Goal: Check status: Check status

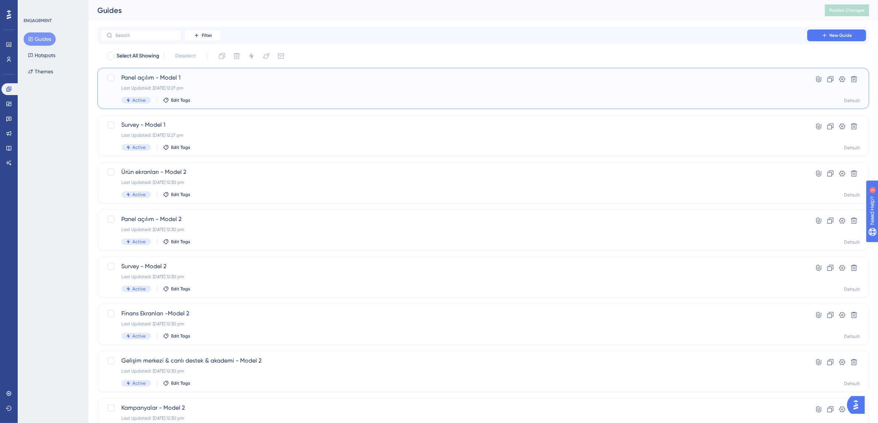
click at [220, 94] on div "Panel açılım - Model 1 Last Updated: [DATE] 12:27 pm Active Edit Tags" at bounding box center [453, 88] width 665 height 30
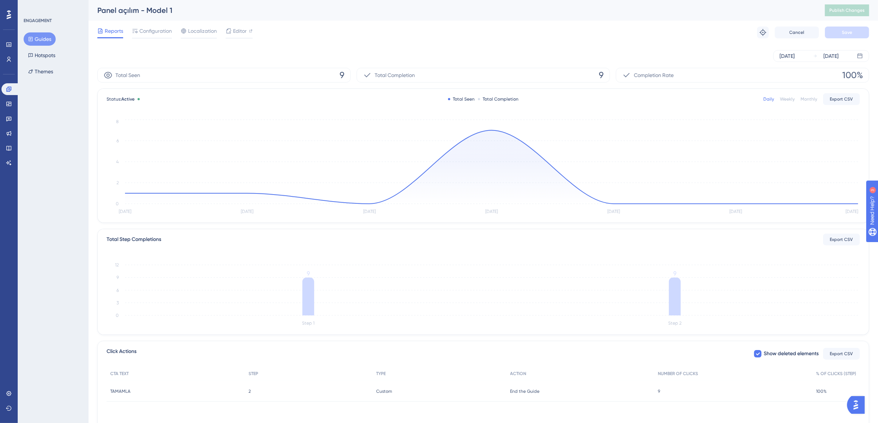
click at [659, 388] on span "9" at bounding box center [659, 391] width 2 height 6
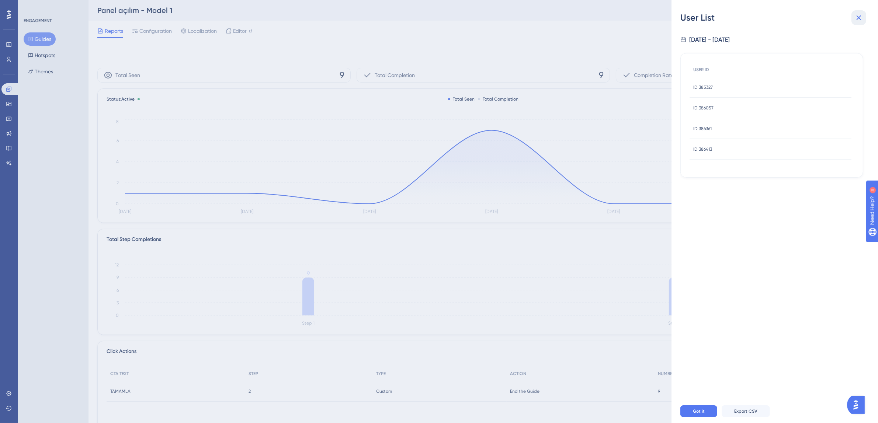
click at [860, 18] on icon at bounding box center [858, 17] width 9 height 9
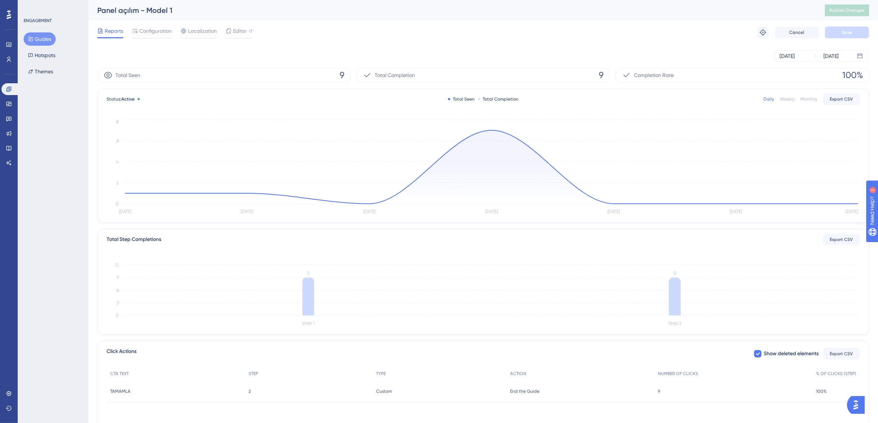
click at [49, 34] on button "Guides" at bounding box center [40, 38] width 32 height 13
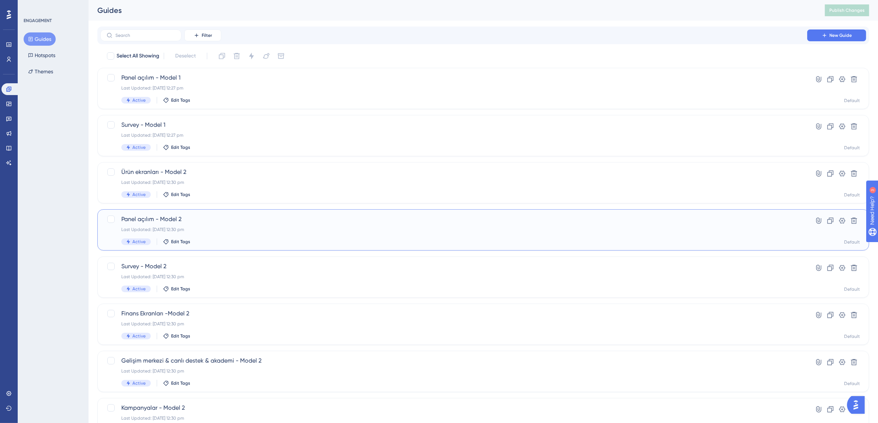
click at [227, 236] on div "Panel açılım - Model 2 Last Updated: [DATE] 12:30 pm Active Edit Tags" at bounding box center [453, 230] width 665 height 30
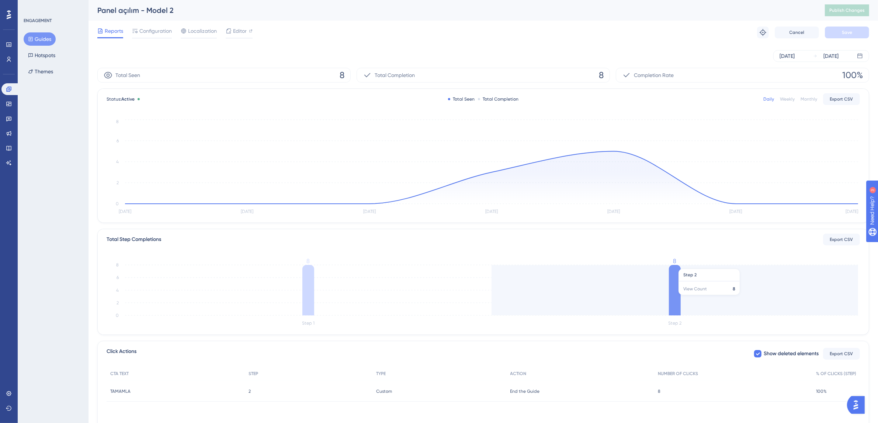
click at [666, 299] on icon "Step 1 Step 2 0 2 4 6 8 8 8" at bounding box center [483, 293] width 753 height 70
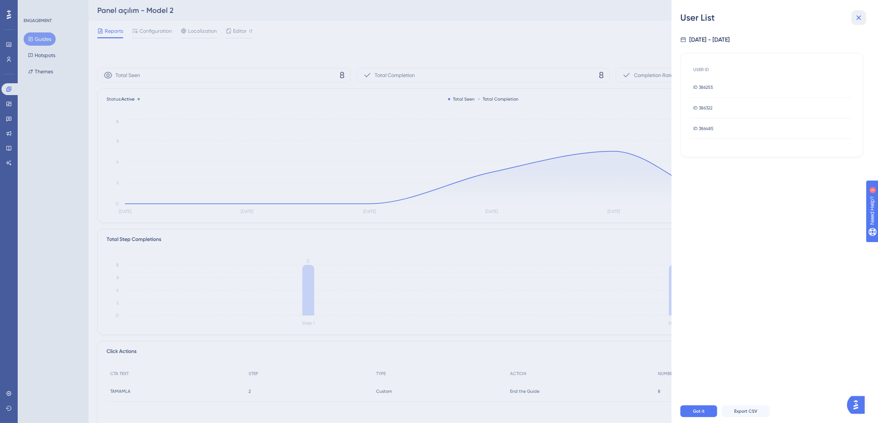
click at [860, 16] on icon at bounding box center [858, 17] width 5 height 5
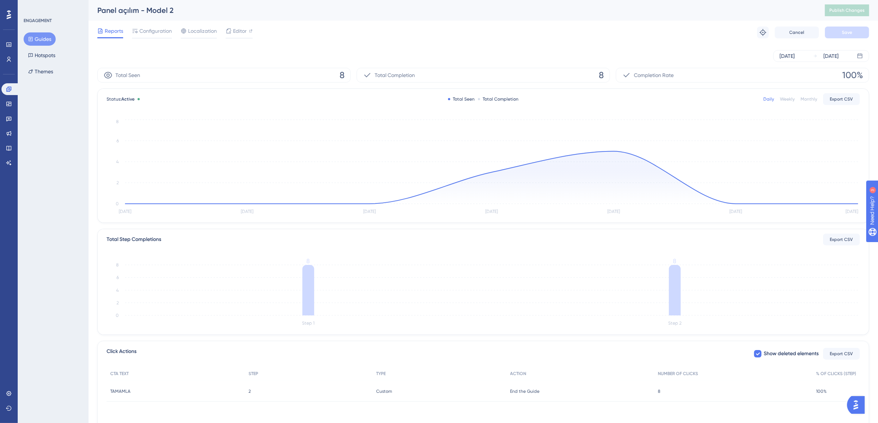
click at [50, 34] on button "Guides" at bounding box center [40, 38] width 32 height 13
